Goal: Use online tool/utility: Utilize a website feature to perform a specific function

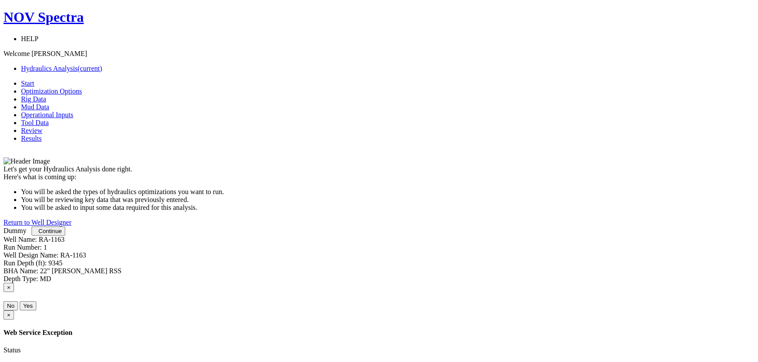
click at [62, 235] on span "Continue" at bounding box center [50, 231] width 23 height 7
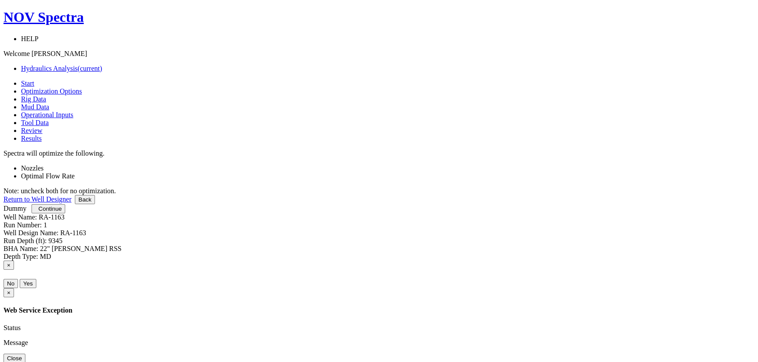
click at [75, 172] on label "Optimal Flow Rate" at bounding box center [48, 175] width 54 height 7
click at [21, 165] on link at bounding box center [21, 168] width 0 height 7
click at [62, 212] on span "Continue" at bounding box center [50, 209] width 23 height 7
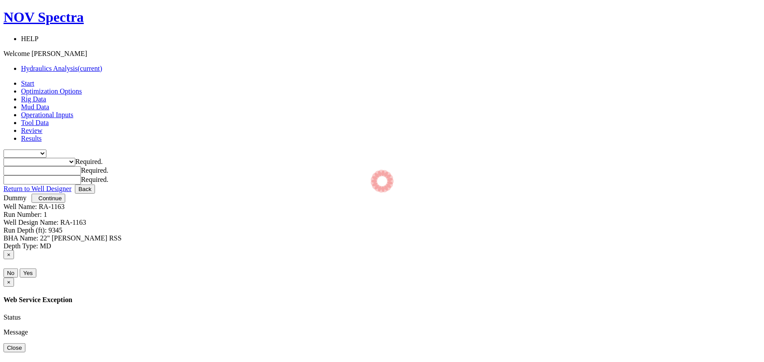
type input "0"
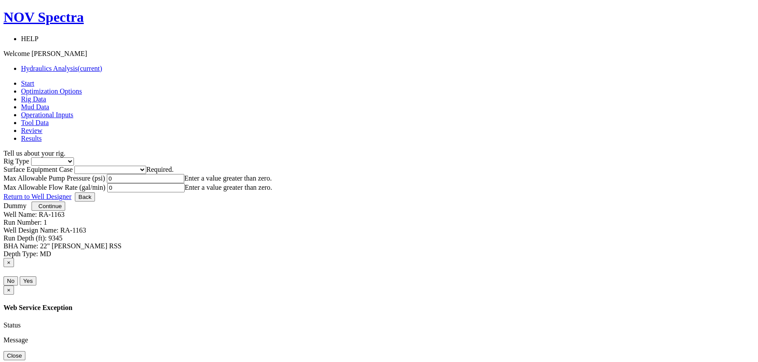
click at [74, 158] on select "Inland Water Land Offshore" at bounding box center [52, 162] width 43 height 8
click at [190, 158] on div "Rig Type Inland Water Land Offshore Surface Equipment Case Please select Smalle…" at bounding box center [379, 166] width 751 height 17
click at [74, 158] on select "Inland Water Land Offshore" at bounding box center [52, 162] width 43 height 8
click at [207, 158] on div "Rig Type Inland Water Land Offshore Surface Equipment Case Please select Smalle…" at bounding box center [379, 166] width 751 height 17
click at [74, 158] on select "Inland Water Land Offshore" at bounding box center [52, 162] width 43 height 8
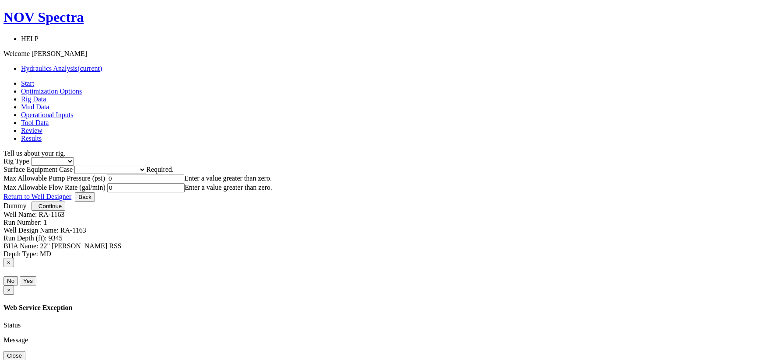
click at [195, 158] on div "Rig Type Inland Water Land Offshore Surface Equipment Case Please select Smalle…" at bounding box center [379, 166] width 751 height 17
click at [293, 162] on div "Rig Type Inland Water Land Offshore" at bounding box center [379, 162] width 751 height 8
click at [74, 158] on select "Inland Water Land Offshore" at bounding box center [52, 162] width 43 height 8
click at [209, 158] on div "Rig Type Inland Water Land Offshore Surface Equipment Case Please select Smalle…" at bounding box center [379, 166] width 751 height 17
click at [74, 158] on select "Inland Water Land Offshore" at bounding box center [52, 162] width 43 height 8
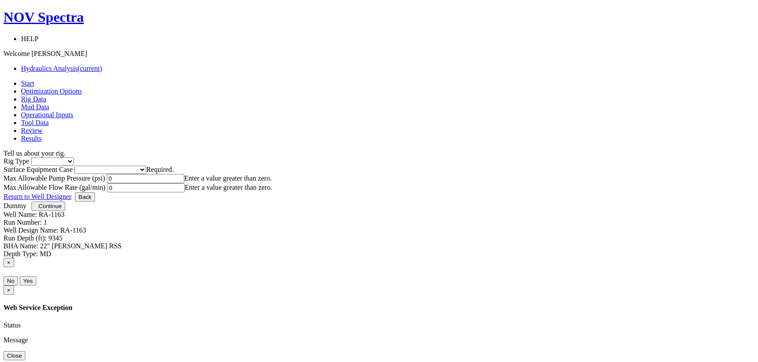
select select "2"
click at [74, 158] on select "Inland Water Land Offshore" at bounding box center [52, 162] width 43 height 8
click at [146, 166] on select "Please select Smaller Rigs Smaller to Medium Rigs Medium to Larger Rigs Larger …" at bounding box center [110, 170] width 72 height 8
select select "4"
click at [146, 166] on select "Please select Smaller Rigs Smaller to Medium Rigs Medium to Larger Rigs Larger …" at bounding box center [110, 170] width 72 height 8
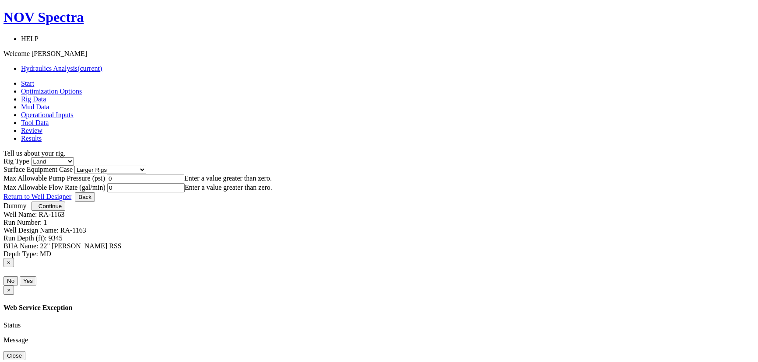
click at [184, 183] on input "0" at bounding box center [145, 178] width 77 height 9
type input "5000"
click at [185, 193] on input "0" at bounding box center [145, 187] width 77 height 9
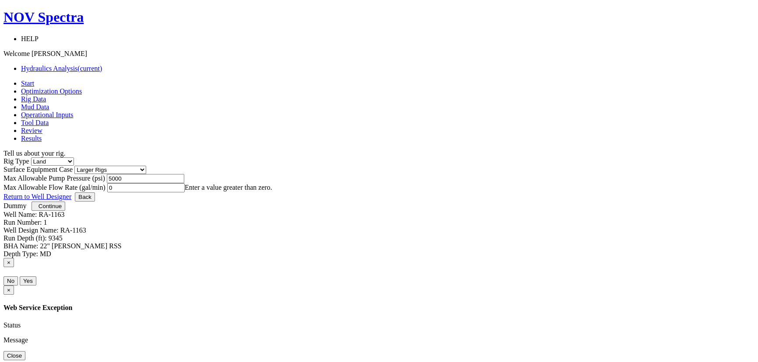
click at [185, 193] on input "0" at bounding box center [145, 187] width 77 height 9
type input "5"
type input "1400"
click at [427, 193] on div "Let's get your Hydraulics Analysis done right. Here's what is coming up: You wi…" at bounding box center [379, 175] width 751 height 35
click at [62, 210] on span "Continue" at bounding box center [50, 206] width 23 height 7
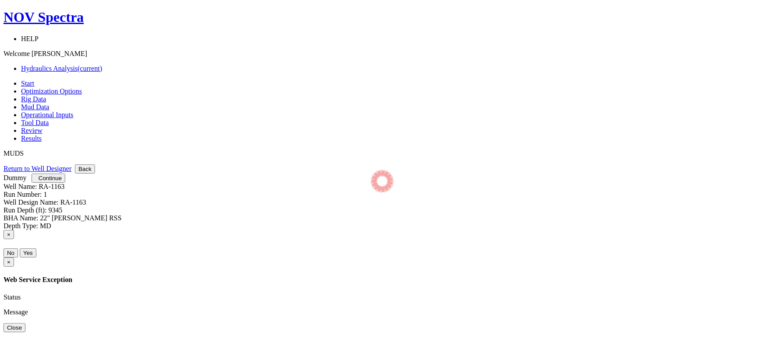
select select "12"
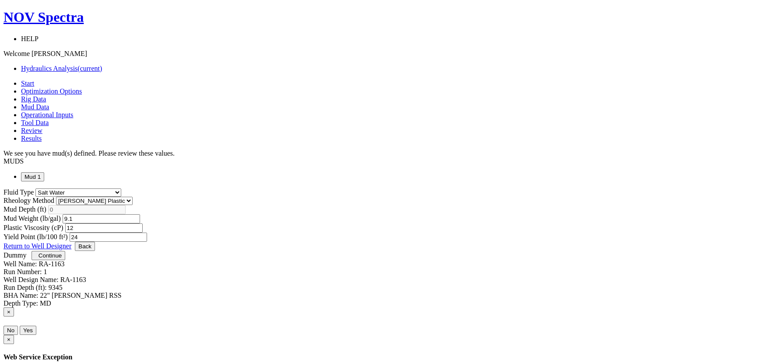
click at [133, 197] on select "[PERSON_NAME] Plastic [PERSON_NAME] Newtonian Power Law" at bounding box center [94, 201] width 77 height 8
select select "1"
click at [133, 197] on select "[PERSON_NAME] Plastic [PERSON_NAME] Newtonian Power Law" at bounding box center [94, 201] width 77 height 8
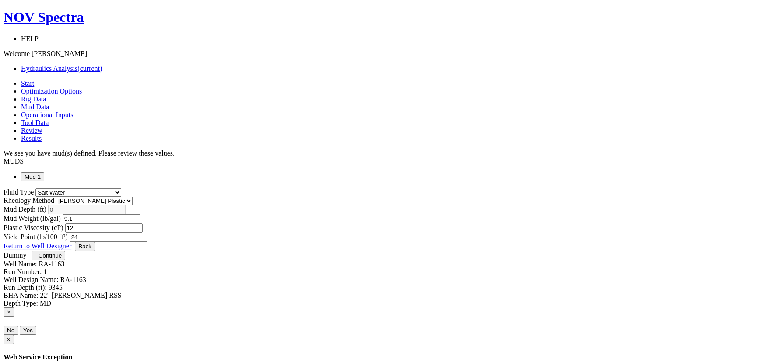
click at [592, 192] on div "Fluid Type Air Foam Fresh Water Generic/Other Haematite Mix/Hybrid Oil Oil/Haem…" at bounding box center [379, 215] width 751 height 53
click at [62, 259] on span "Continue" at bounding box center [50, 256] width 23 height 7
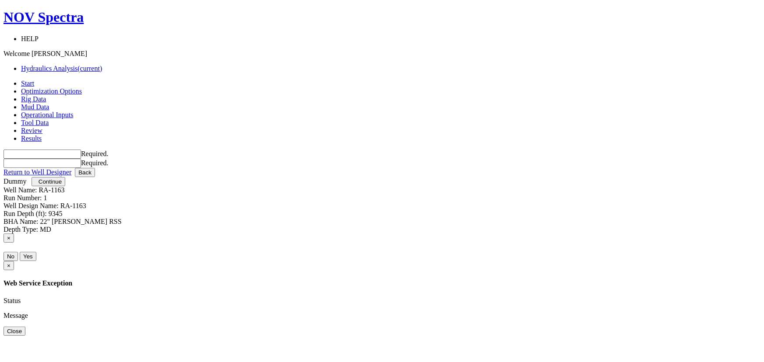
type input "0"
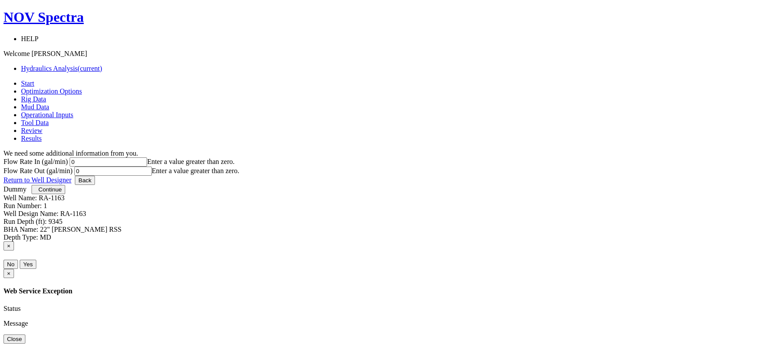
click at [68, 158] on label "Flow Rate In (gal/min)" at bounding box center [36, 161] width 64 height 7
click at [147, 158] on input "0" at bounding box center [108, 162] width 77 height 9
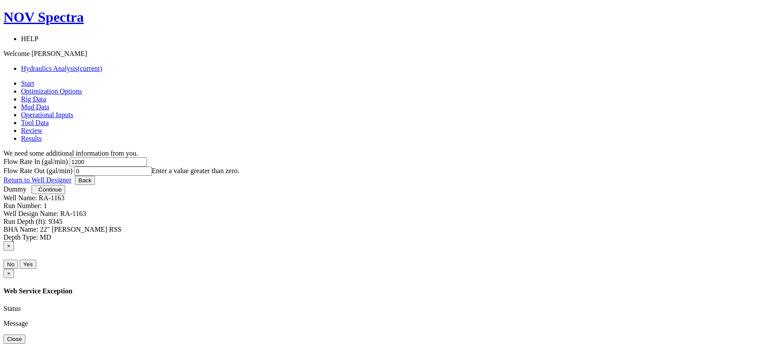
type input "1200"
click at [152, 167] on input "0" at bounding box center [112, 171] width 77 height 9
type input "1200"
click at [412, 176] on div "Let's get your Hydraulics Analysis done right. Here's what is coming up: You wi…" at bounding box center [379, 167] width 751 height 18
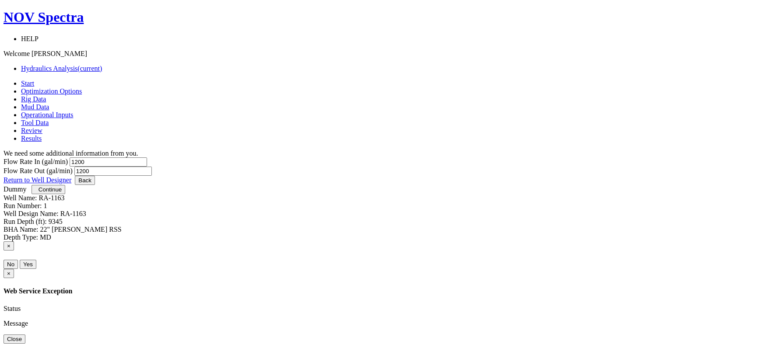
click at [65, 194] on button "Continue" at bounding box center [49, 189] width 34 height 9
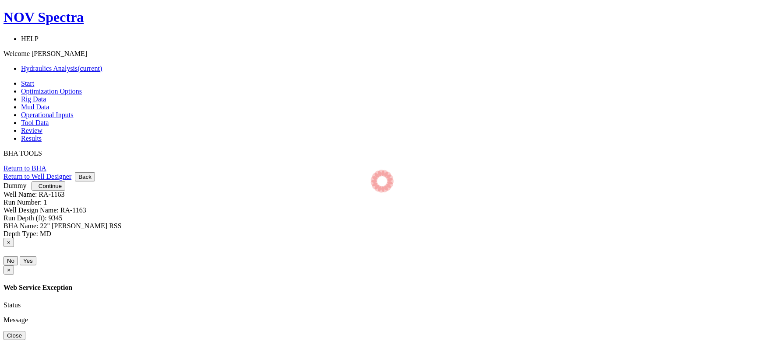
select select "4"
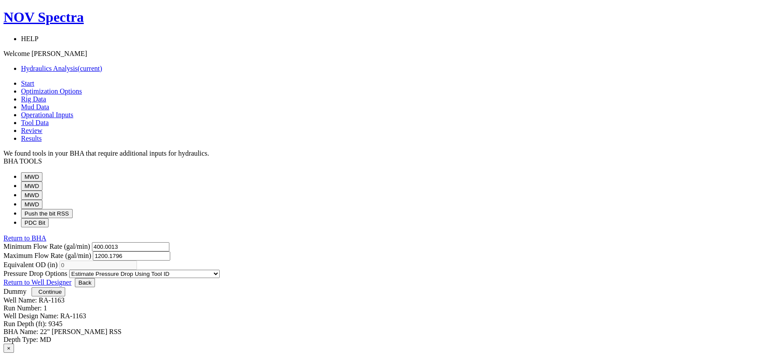
click at [62, 295] on span "Continue" at bounding box center [50, 292] width 23 height 7
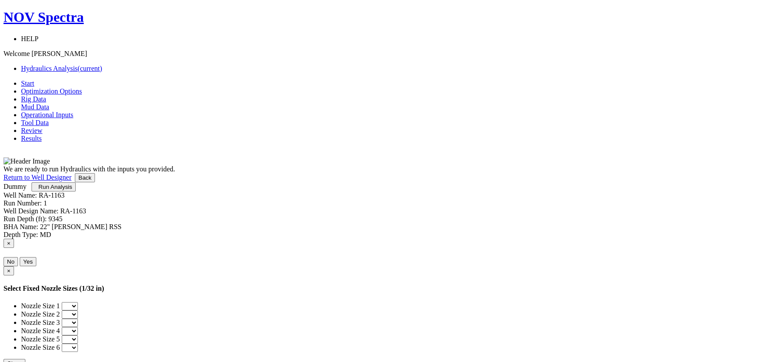
click at [75, 192] on button "Run Analysis" at bounding box center [54, 187] width 44 height 9
click at [49, 119] on span "Tool Data" at bounding box center [35, 122] width 28 height 7
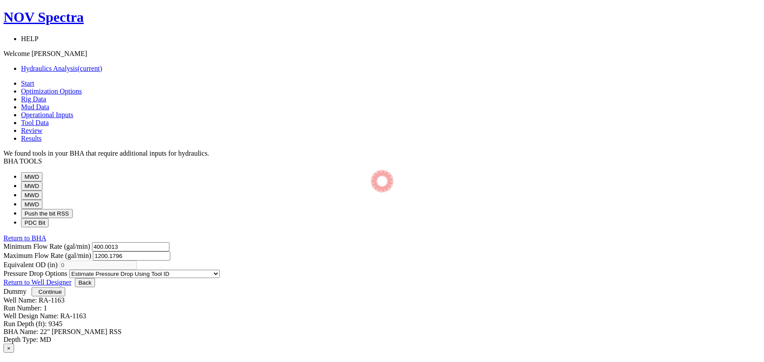
select select "4"
click at [42, 182] on button "MWD" at bounding box center [31, 186] width 21 height 9
select select "4"
click at [42, 196] on button "MWD" at bounding box center [31, 195] width 21 height 9
select select "4"
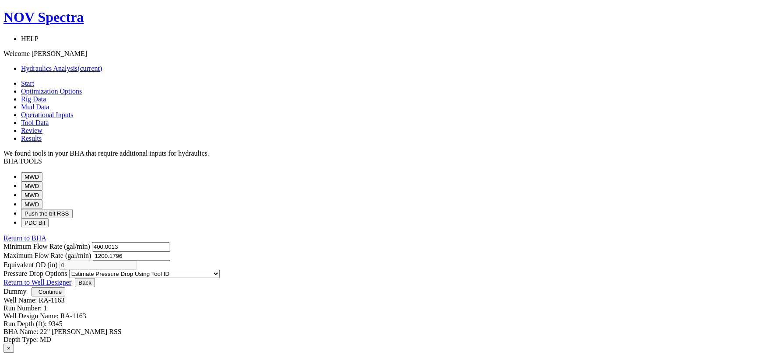
click at [42, 209] on button "MWD" at bounding box center [31, 204] width 21 height 9
select select "4"
click at [73, 218] on button "Push the bit RSS" at bounding box center [47, 213] width 52 height 9
select select "4"
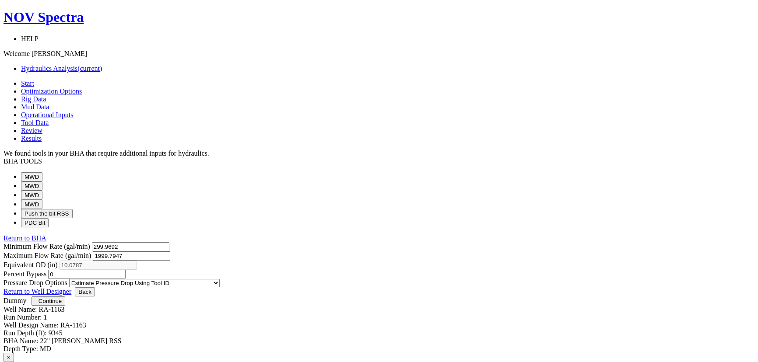
click at [49, 228] on button "PDC Bit" at bounding box center [35, 222] width 28 height 9
select select "7"
select select "3"
select select "6"
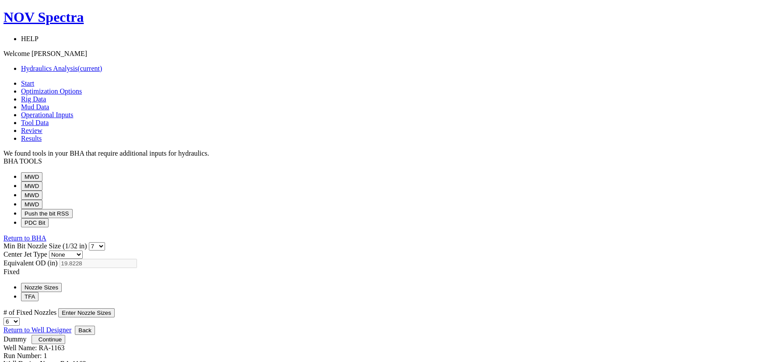
click at [105, 243] on select "0 1 2 3 4 5 6 7 8 9 10 11 12 13 14 15 16 17 18 19 20 21 22 23 24 25 26 27 28 29…" at bounding box center [97, 247] width 16 height 8
select select "12"
click at [105, 243] on select "0 1 2 3 4 5 6 7 8 9 10 11 12 13 14 15 16 17 18 19 20 21 22 23 24 25 26 27 28 29…" at bounding box center [97, 247] width 16 height 8
click at [20, 318] on select "1 2 3 4 5 6 7 8 9 10 11 12 13 14 15 16 17 18 19 20" at bounding box center [12, 322] width 16 height 8
select select "11"
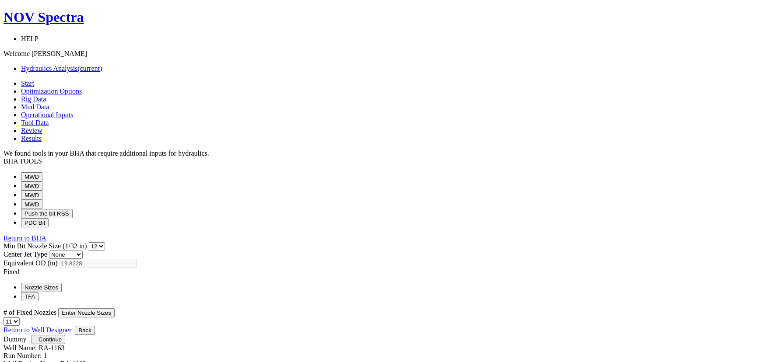
click at [20, 318] on select "1 2 3 4 5 6 7 8 9 10 11 12 13 14 15 16 17 18 19 20" at bounding box center [12, 322] width 16 height 8
click at [115, 309] on button "Enter Nozzle Sizes" at bounding box center [86, 313] width 56 height 9
select select "11"
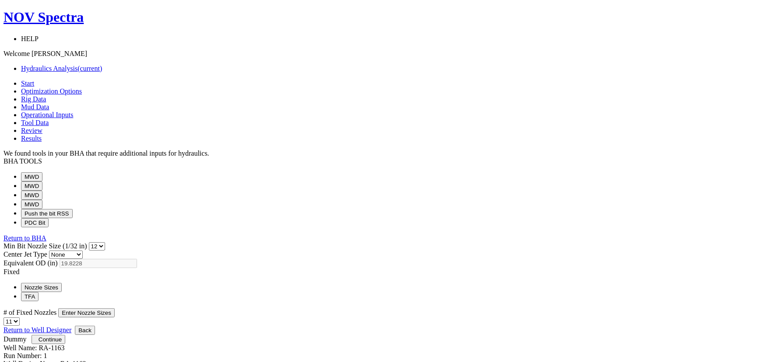
select select "11"
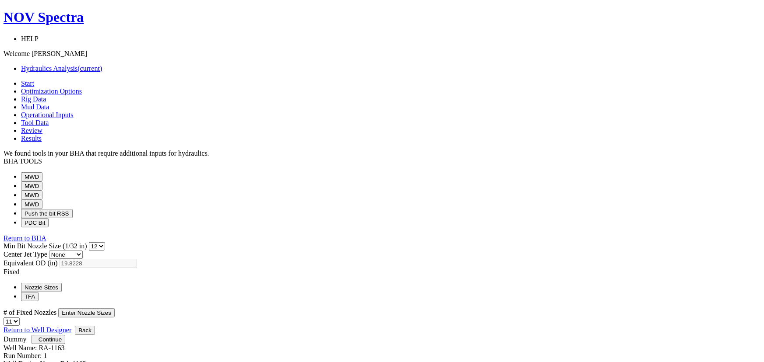
select select "11"
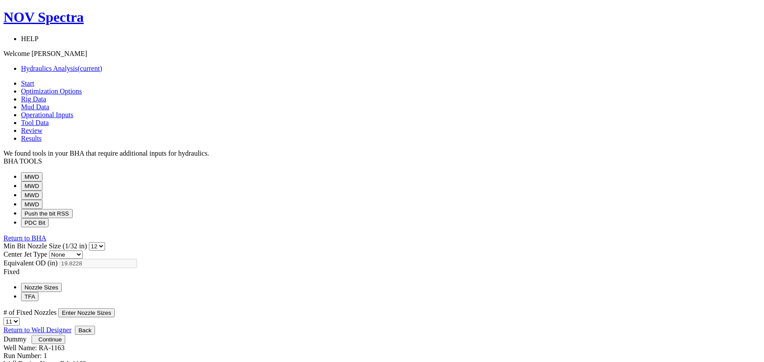
select select "11"
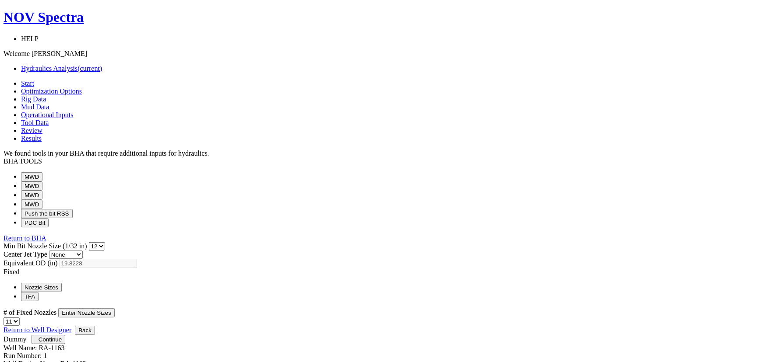
select select "11"
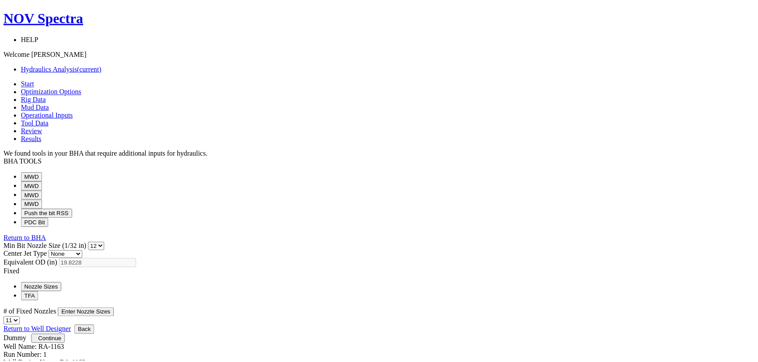
scroll to position [298, 0]
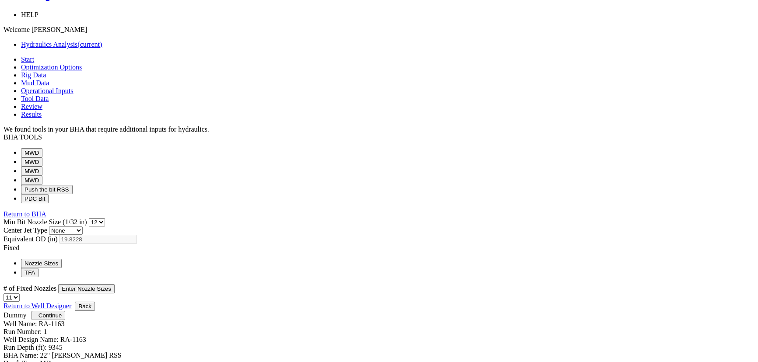
scroll to position [44, 0]
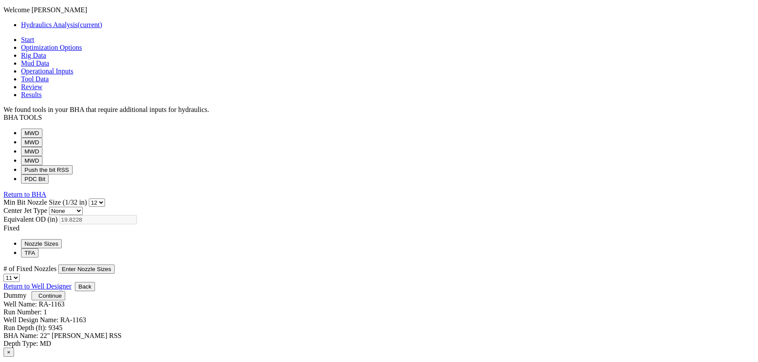
click at [62, 299] on span "Continue" at bounding box center [50, 296] width 23 height 7
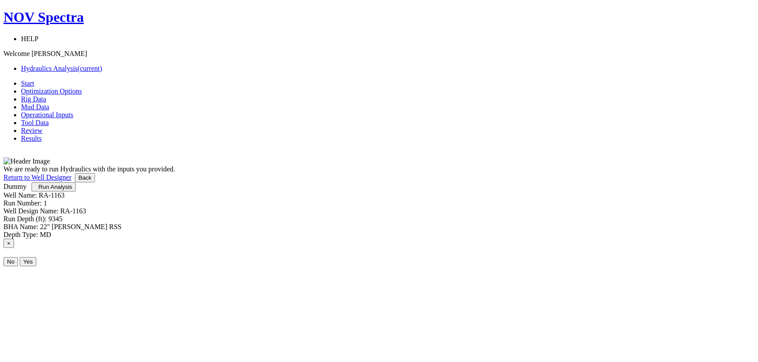
scroll to position [0, 0]
click at [72, 190] on span "Run Analysis" at bounding box center [56, 187] width 34 height 7
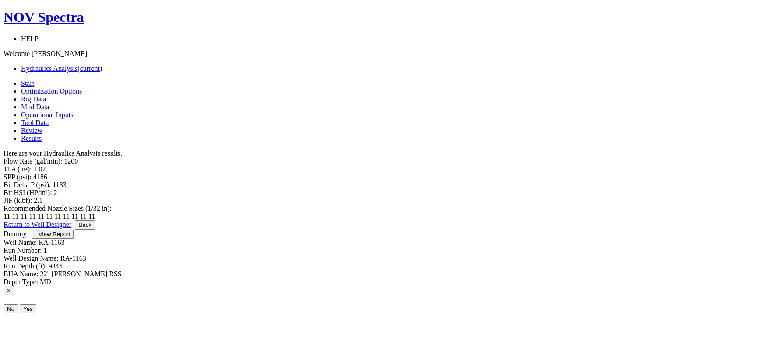
scroll to position [44, 0]
click at [70, 238] on span "View Report" at bounding box center [55, 234] width 32 height 7
click at [49, 119] on span "Tool Data" at bounding box center [35, 122] width 28 height 7
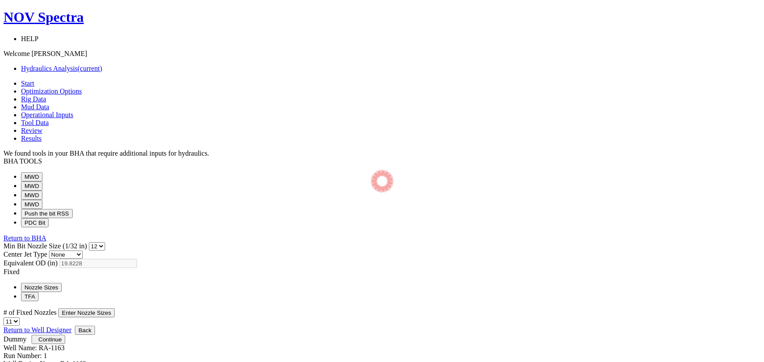
select select "12"
select select "3"
select select "11"
click at [74, 111] on span "Operational Inputs" at bounding box center [47, 114] width 53 height 7
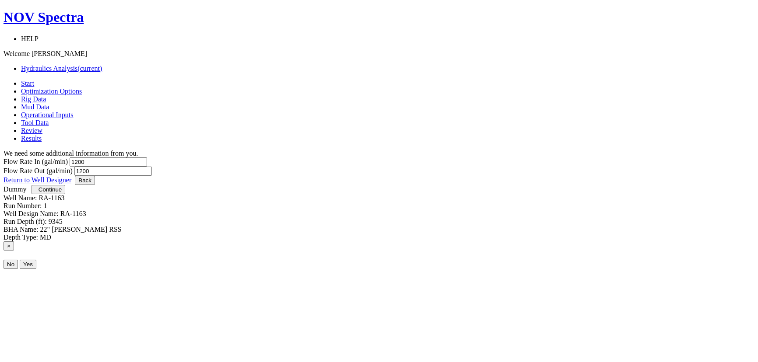
click at [147, 158] on input "1200" at bounding box center [108, 162] width 77 height 9
type input "1100"
click at [73, 167] on label "Flow Rate Out (gal/min)" at bounding box center [38, 170] width 69 height 7
click at [152, 167] on input "1200" at bounding box center [112, 171] width 77 height 9
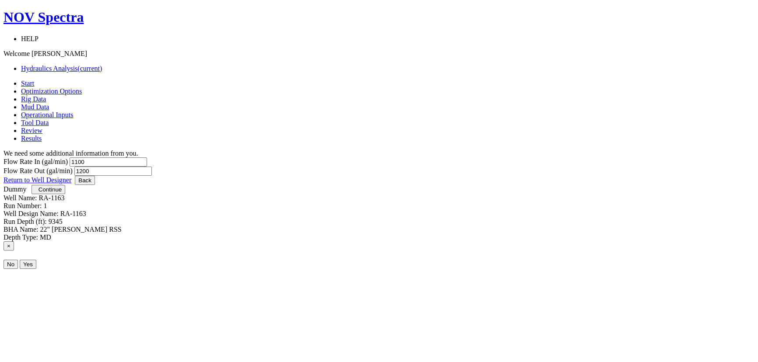
click at [152, 167] on input "1200" at bounding box center [112, 171] width 77 height 9
type input "100"
click at [65, 194] on button "Continue" at bounding box center [49, 189] width 34 height 9
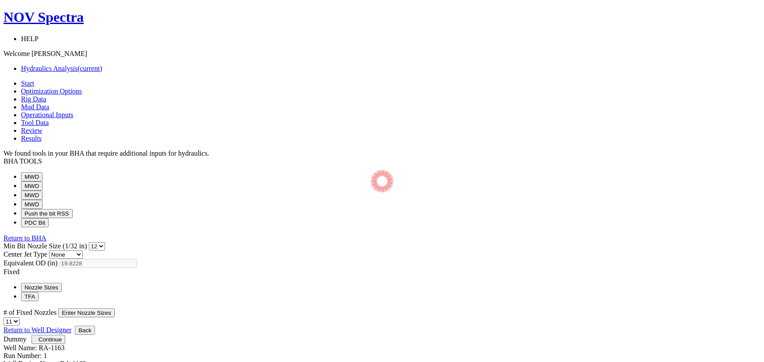
select select "12"
select select "3"
select select "11"
click at [73, 218] on button "Push the bit RSS" at bounding box center [47, 213] width 52 height 9
select select "4"
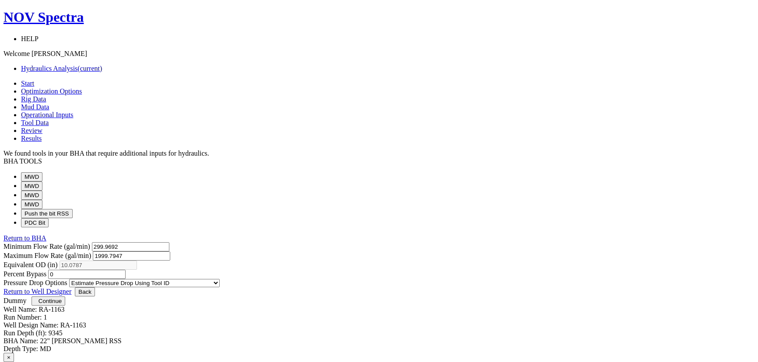
click at [62, 305] on span "Continue" at bounding box center [50, 301] width 23 height 7
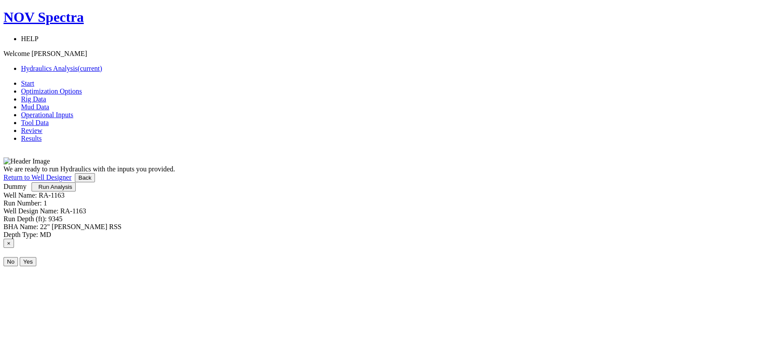
click at [72, 190] on span "Run Analysis" at bounding box center [56, 187] width 34 height 7
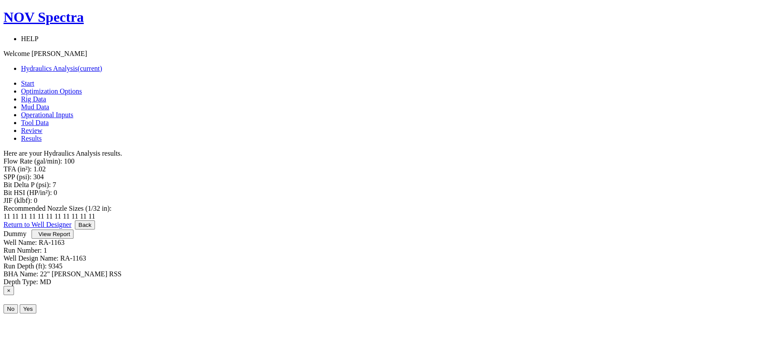
click at [74, 111] on span "Operational Inputs" at bounding box center [47, 114] width 53 height 7
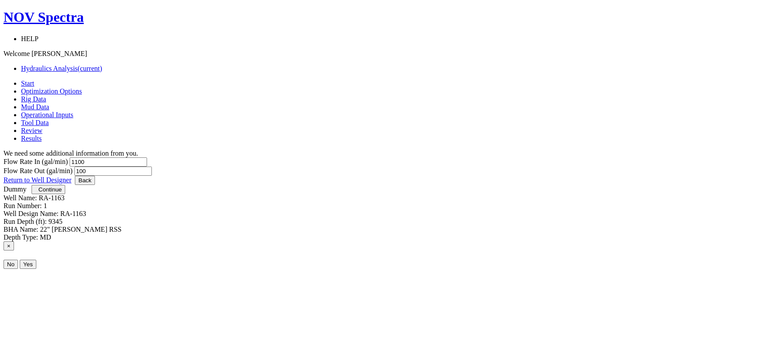
click at [152, 167] on input "100" at bounding box center [112, 171] width 77 height 9
type input "1100"
click at [35, 193] on span "button" at bounding box center [35, 189] width 0 height 7
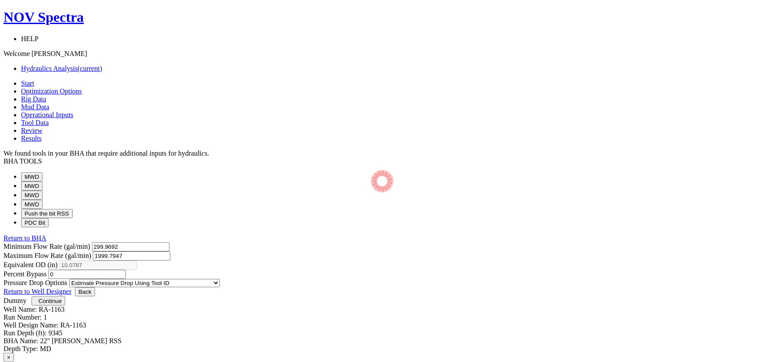
select select "4"
click at [65, 306] on button "Continue" at bounding box center [49, 301] width 34 height 9
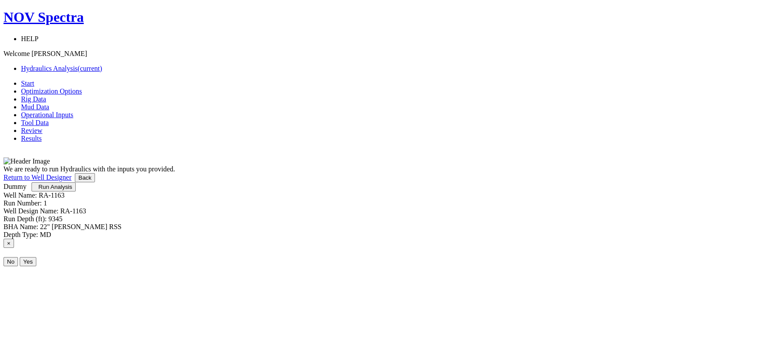
click at [72, 190] on span "Run Analysis" at bounding box center [56, 187] width 34 height 7
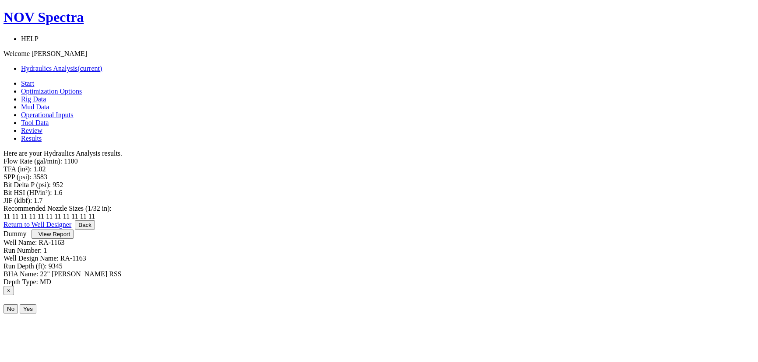
click at [70, 238] on span "View Report" at bounding box center [55, 234] width 32 height 7
click at [71, 228] on link "Return to Well Designer" at bounding box center [38, 224] width 68 height 7
